Goal: Task Accomplishment & Management: Use online tool/utility

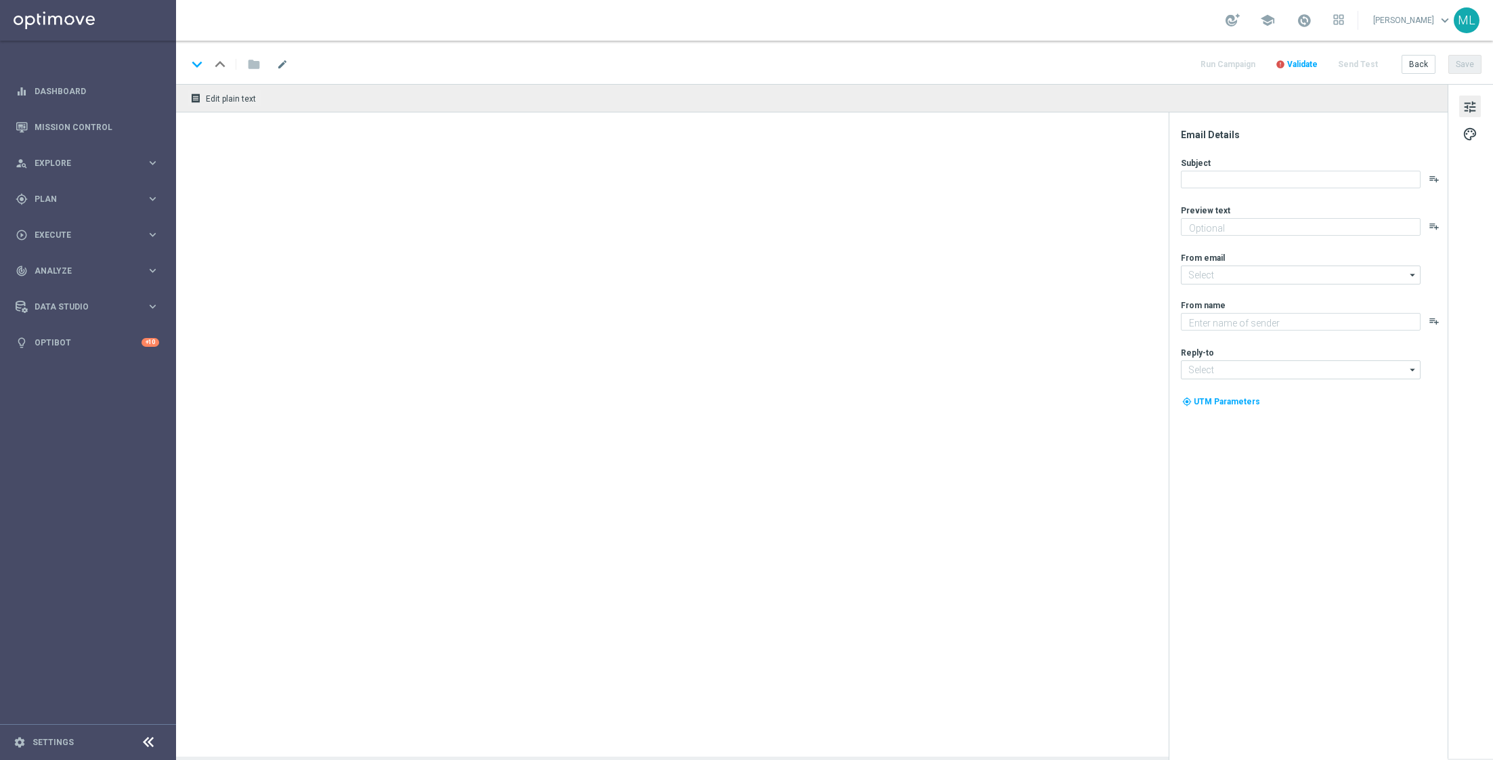
type textarea "Get 50% back in BONUS CASH!"
type textarea "KenoGO"
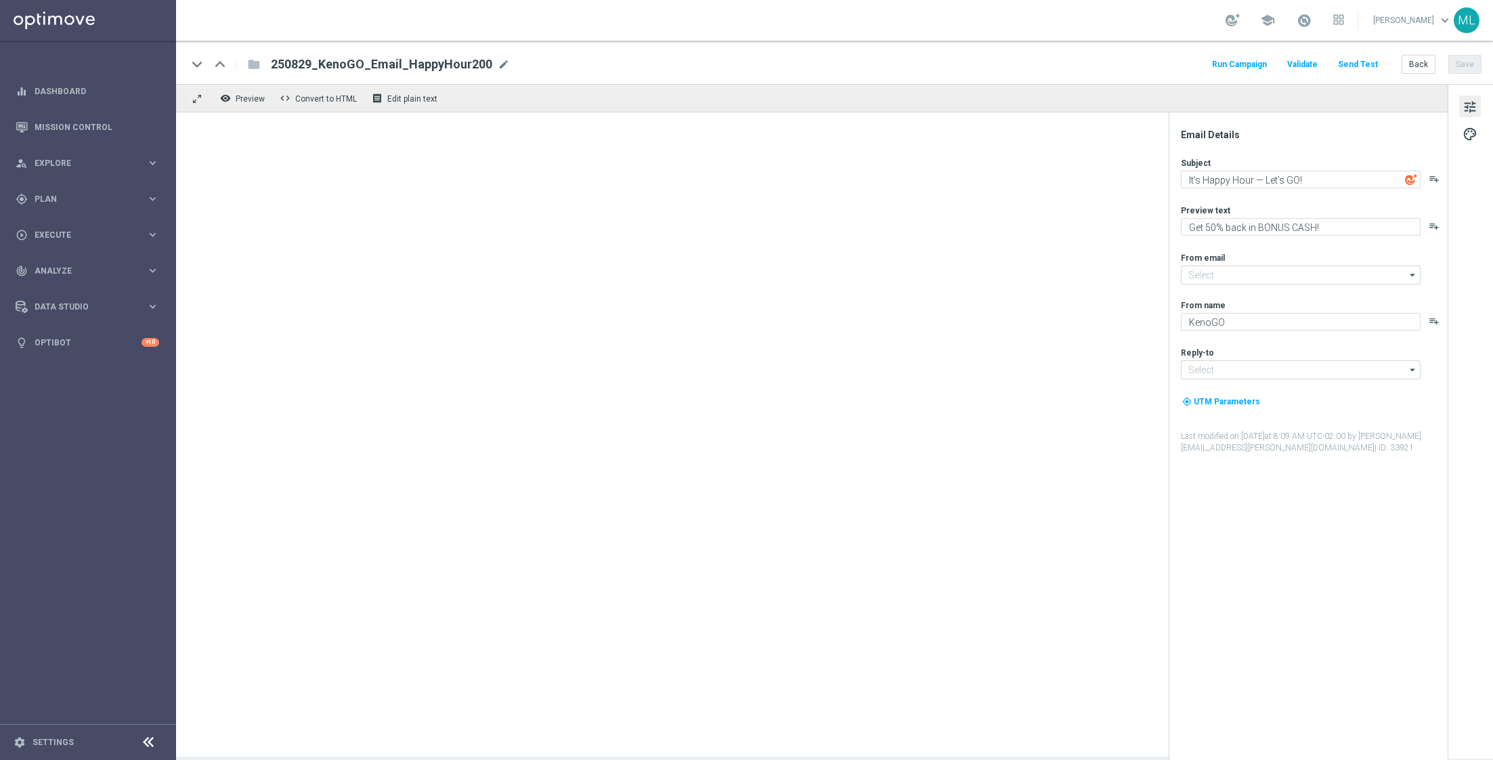
type input "[EMAIL_ADDRESS][DOMAIN_NAME]"
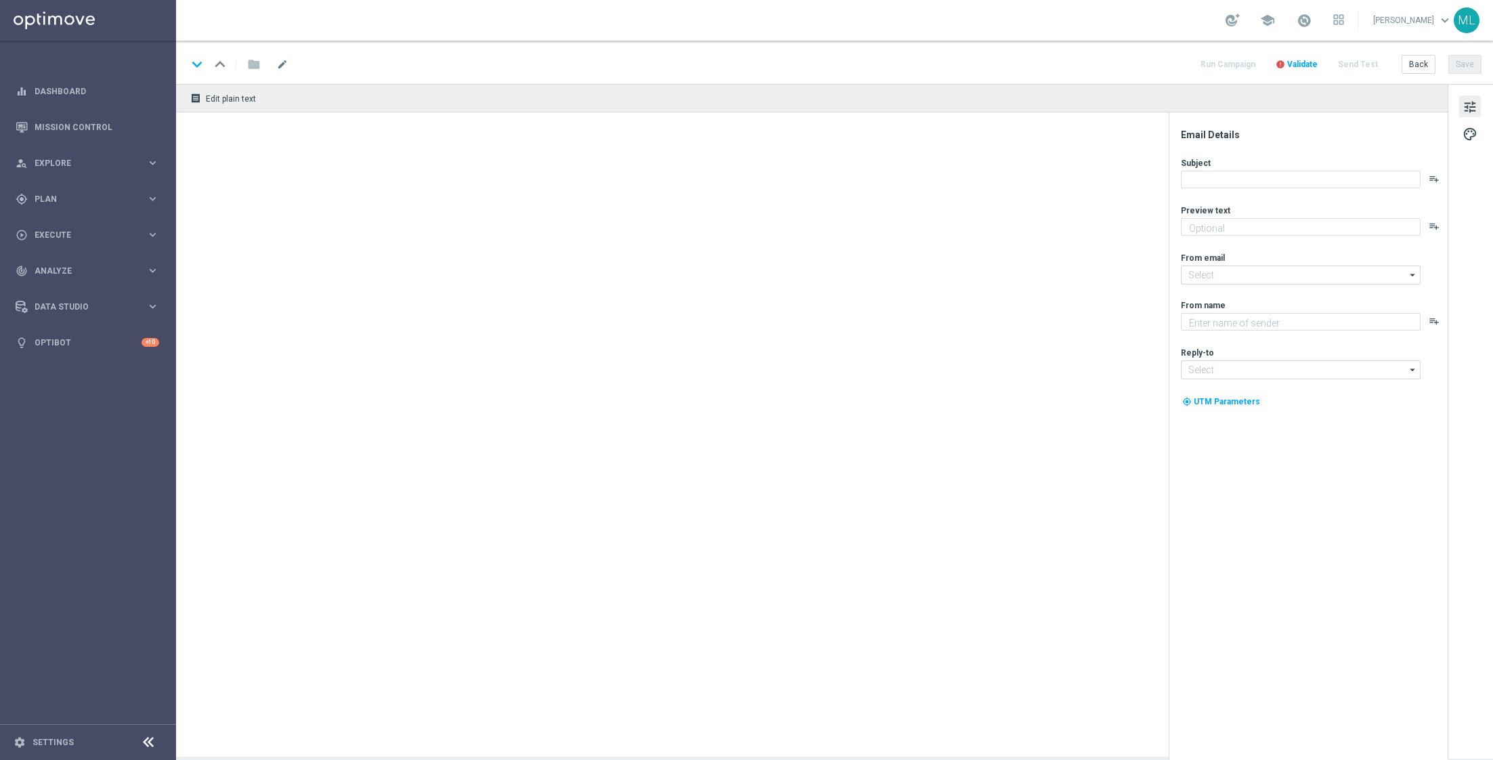
type textarea "Get 50% back in BONUS CASH!"
type input "mail@crm.kenogo.com.au"
type textarea "KenoGO"
type input "support@kenogo.com.au"
type textarea "Your turn to get matched!"
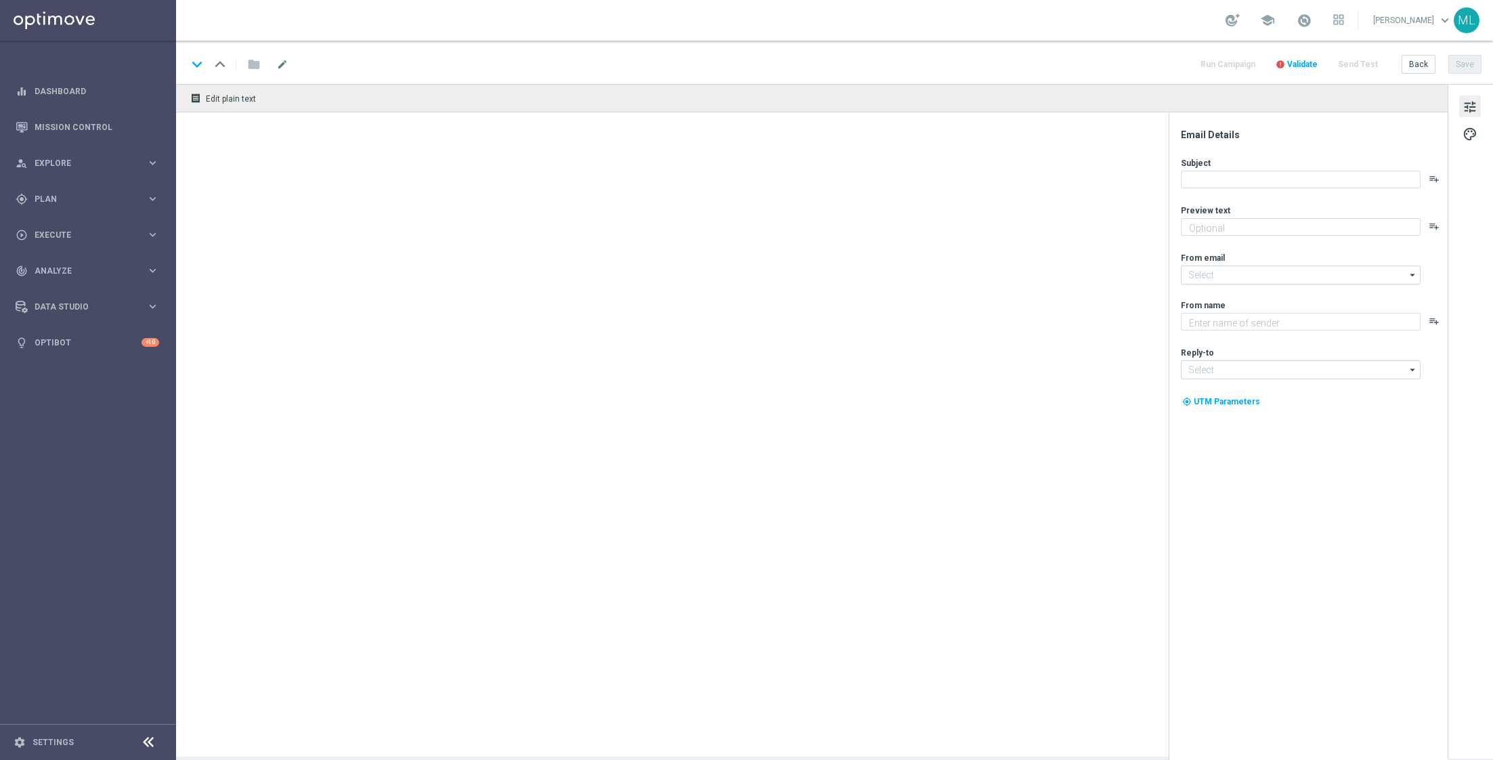
type textarea "KenoGO"
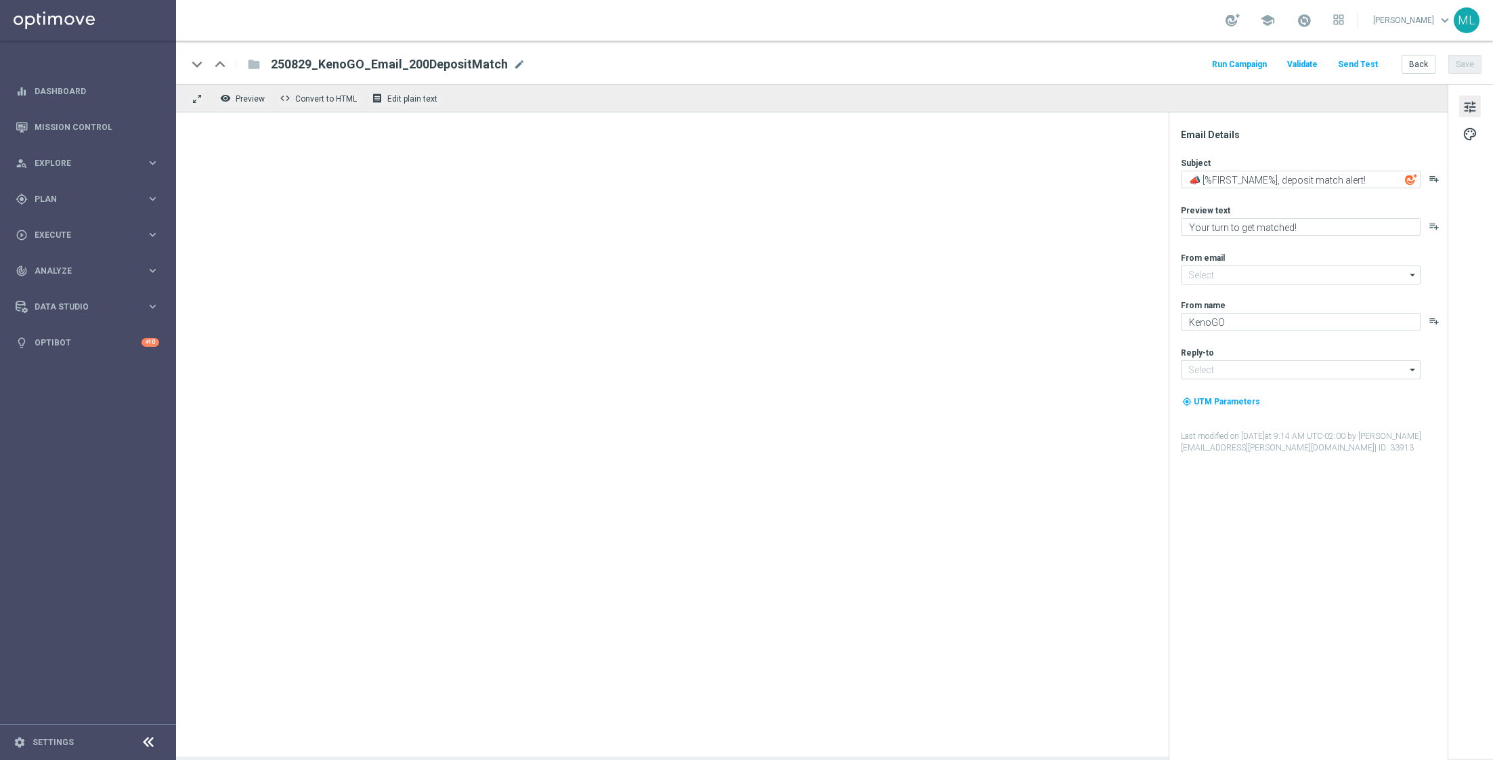
type input "[EMAIL_ADDRESS][DOMAIN_NAME]"
type input "support@kenogo.com.au"
